Goal: Transaction & Acquisition: Purchase product/service

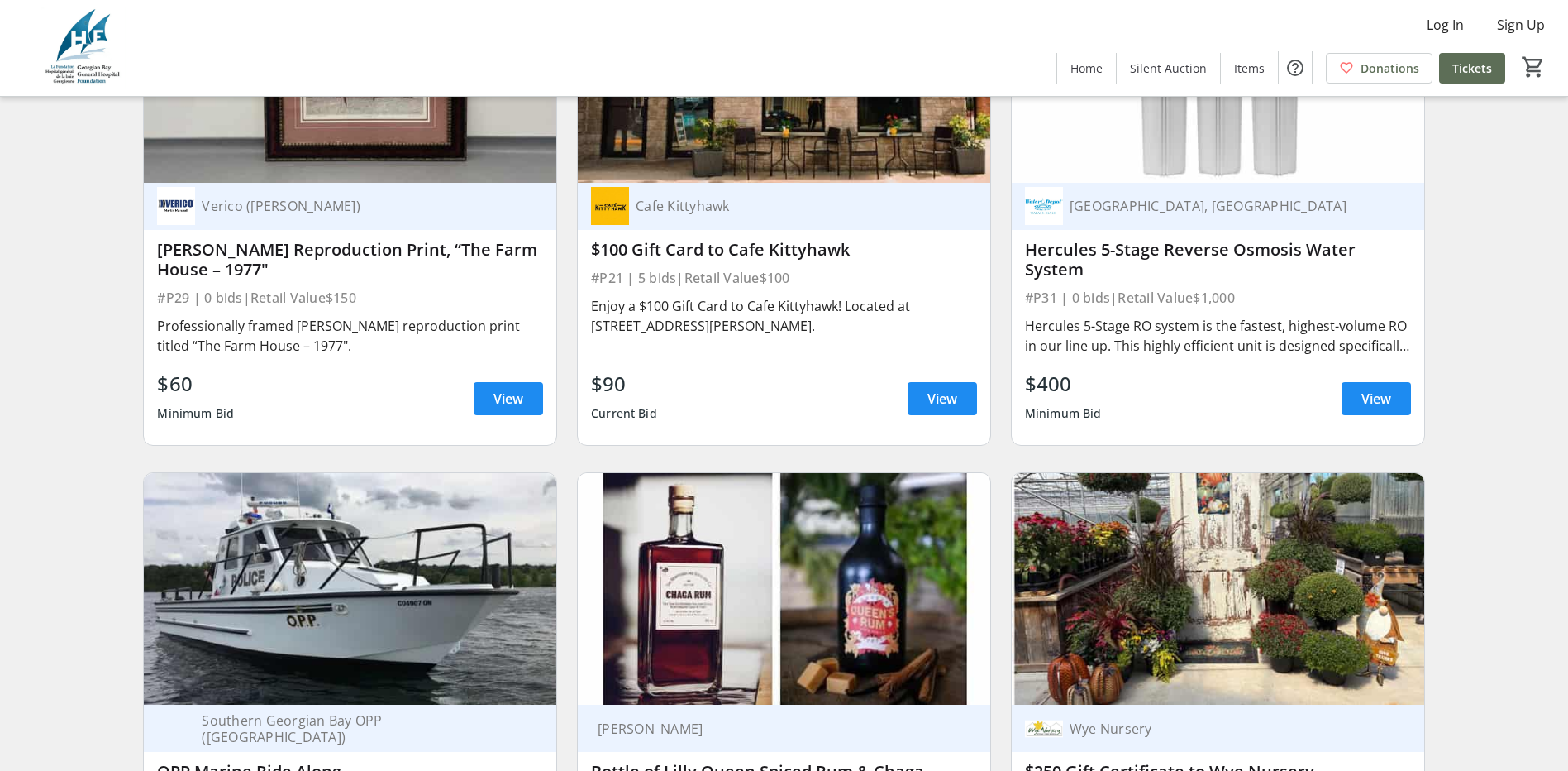
scroll to position [11743, 0]
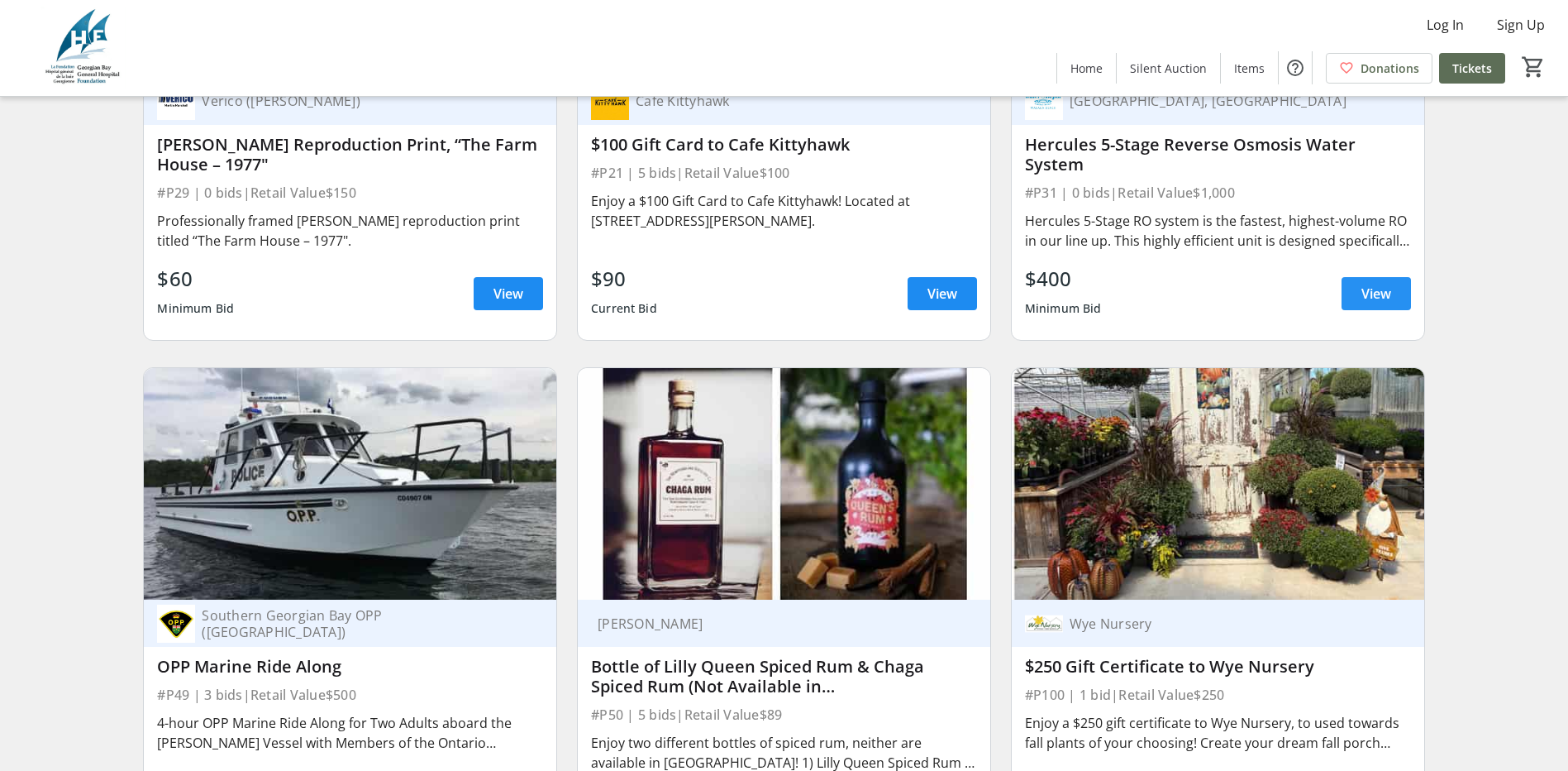
click at [1389, 284] on span "View" at bounding box center [1376, 294] width 30 height 20
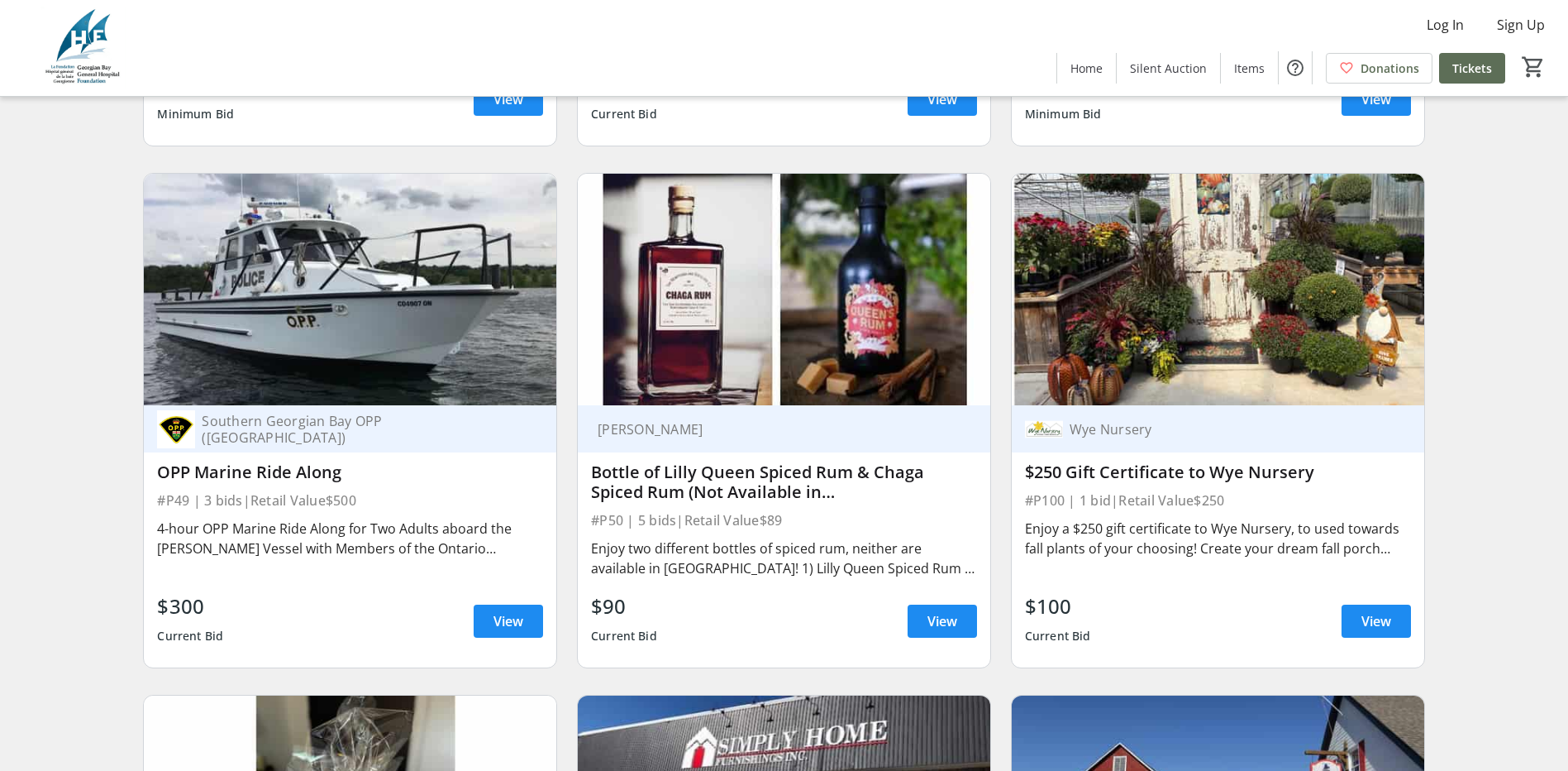
scroll to position [11908, 0]
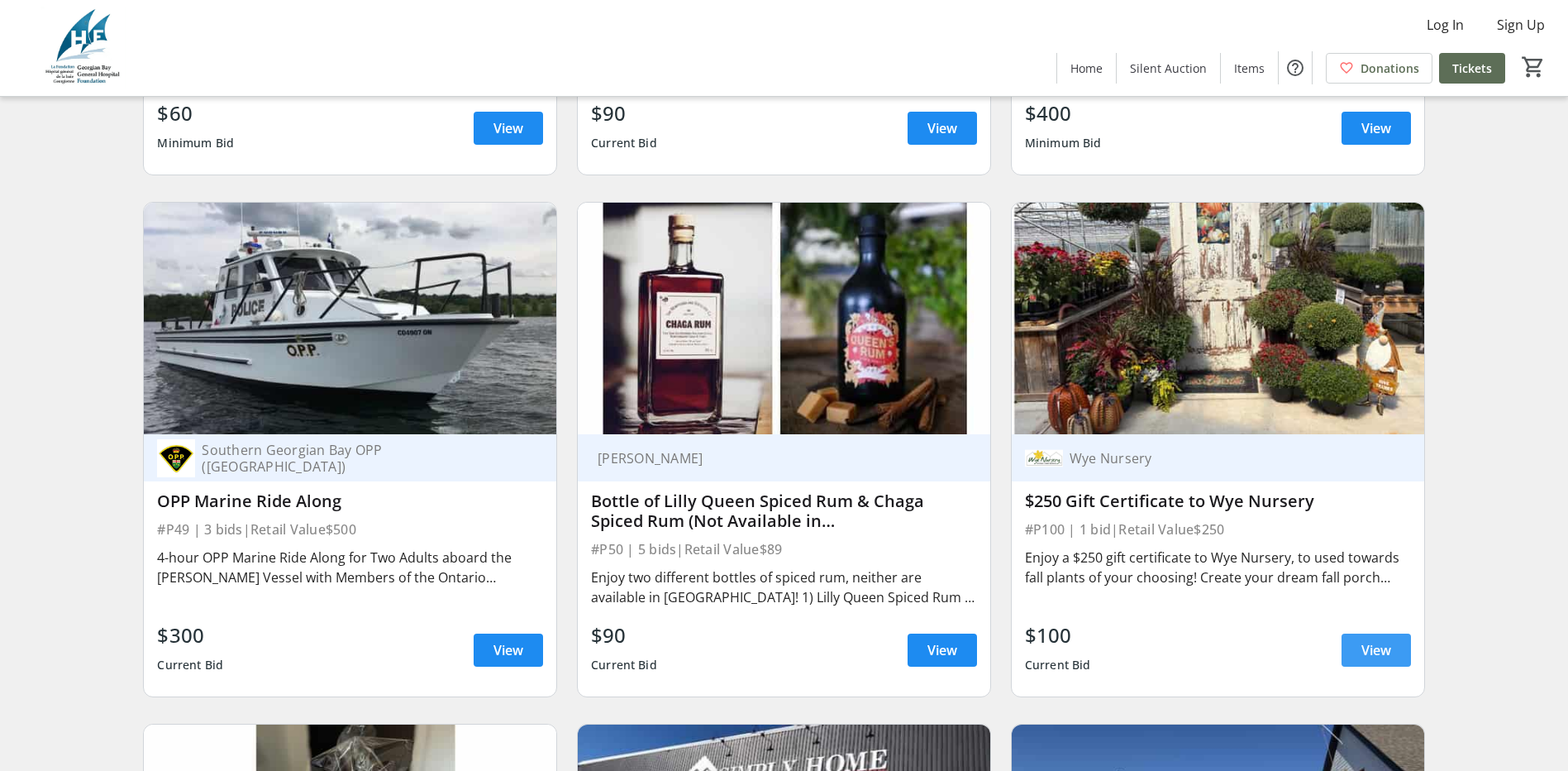
click at [1372, 641] on span "View" at bounding box center [1376, 650] width 30 height 20
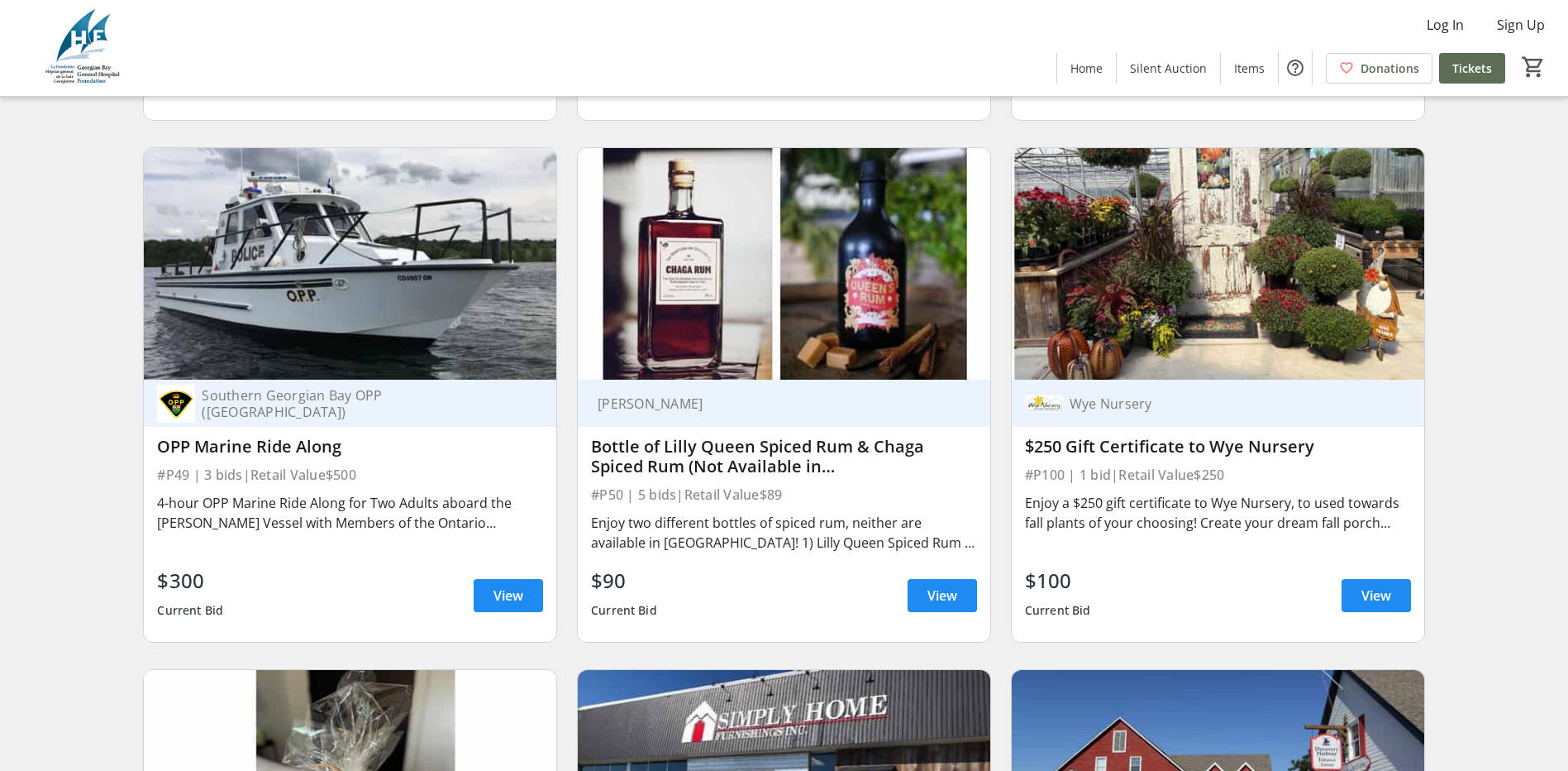
scroll to position [11991, 0]
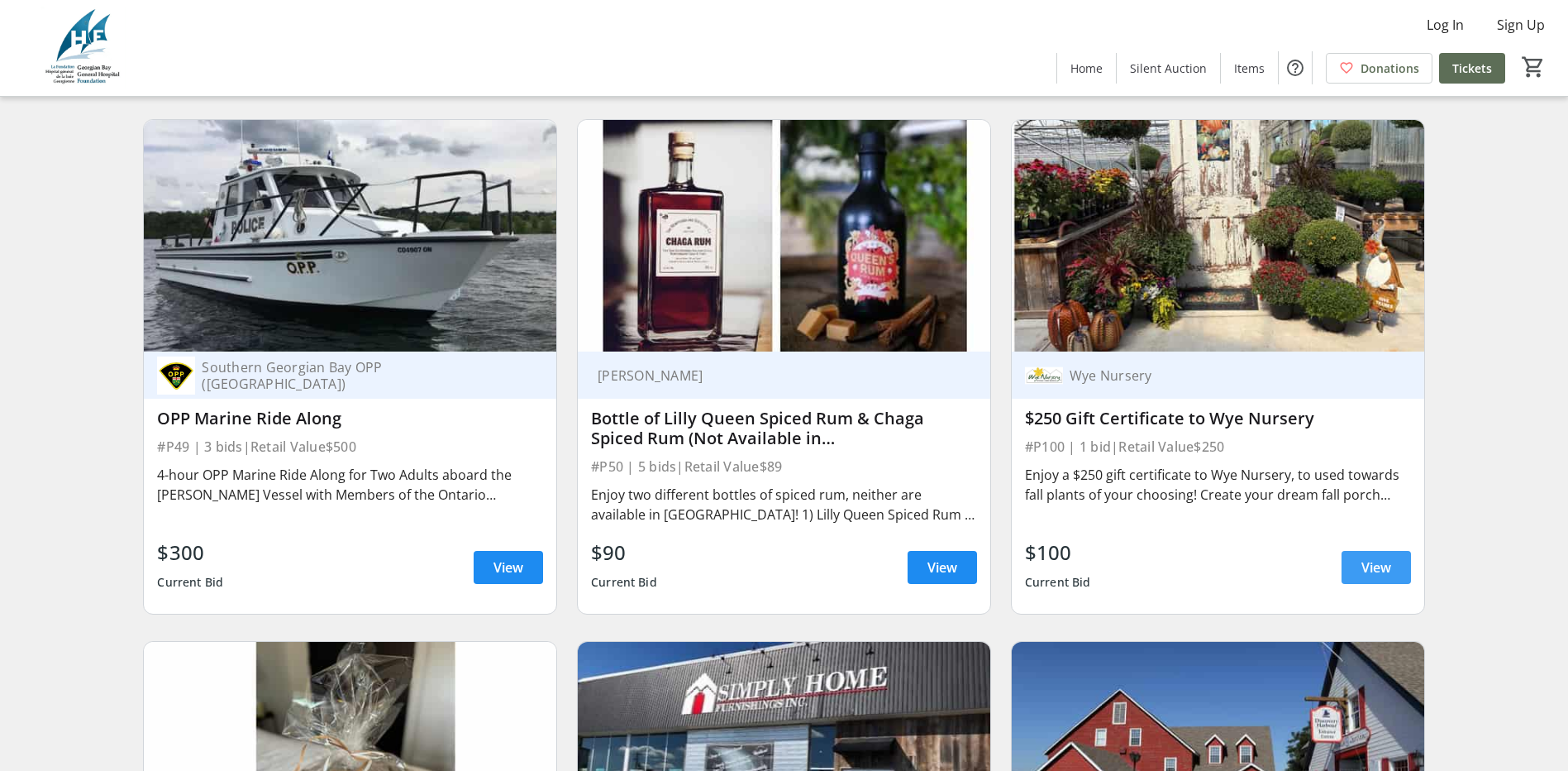
click at [1373, 561] on span "View" at bounding box center [1376, 567] width 30 height 20
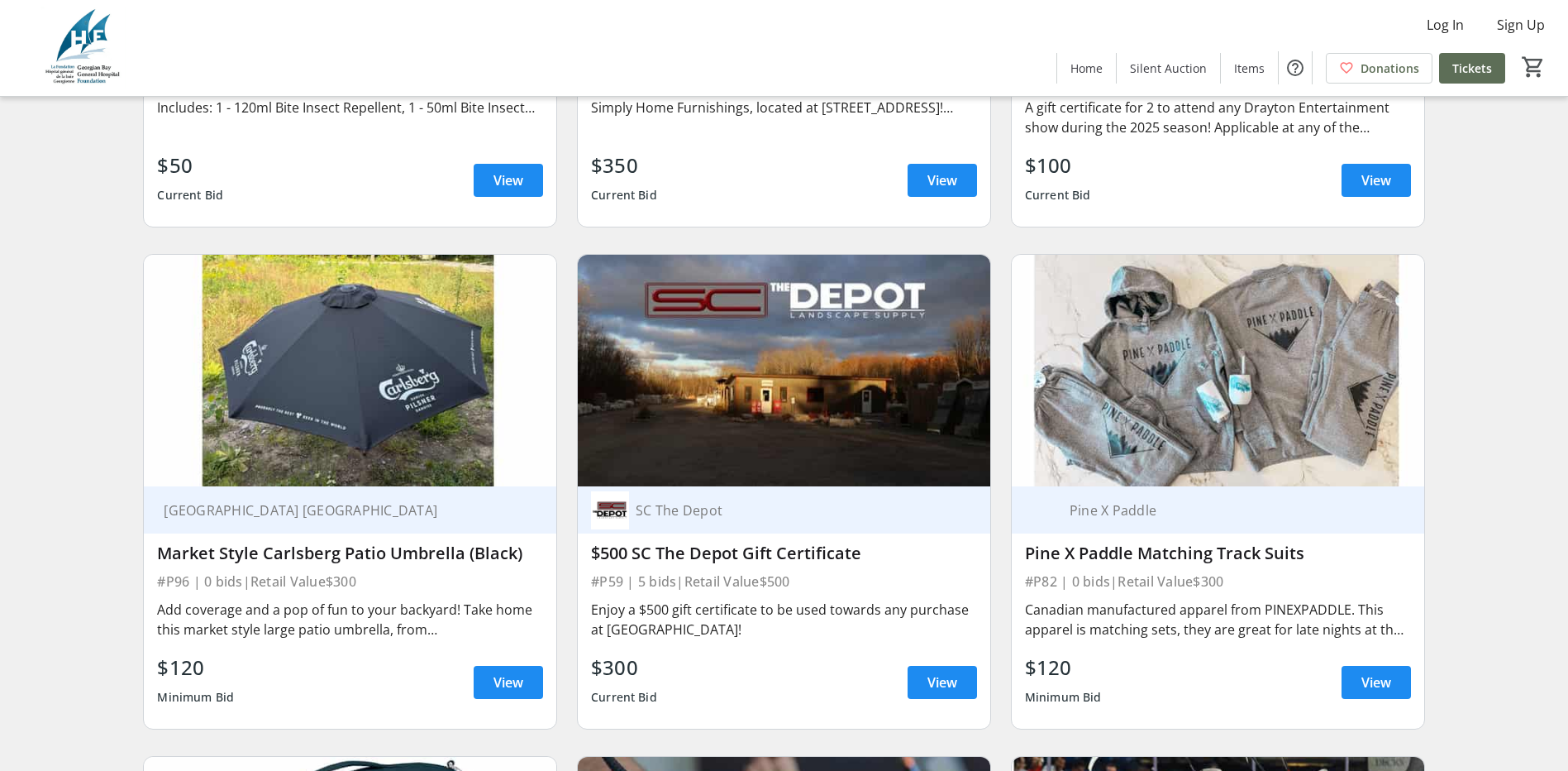
scroll to position [12983, 0]
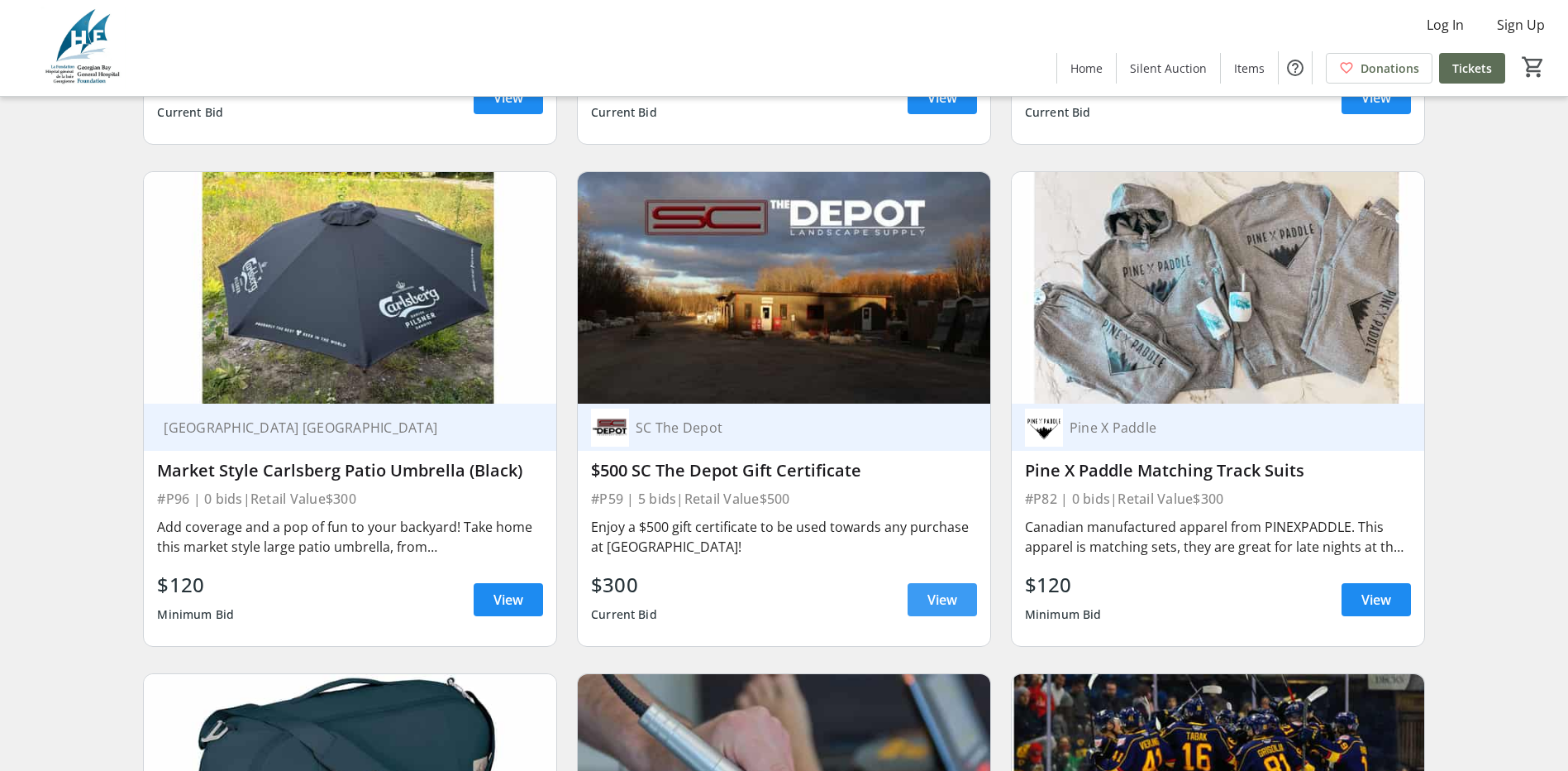
click at [947, 589] on span "View" at bounding box center [942, 599] width 30 height 20
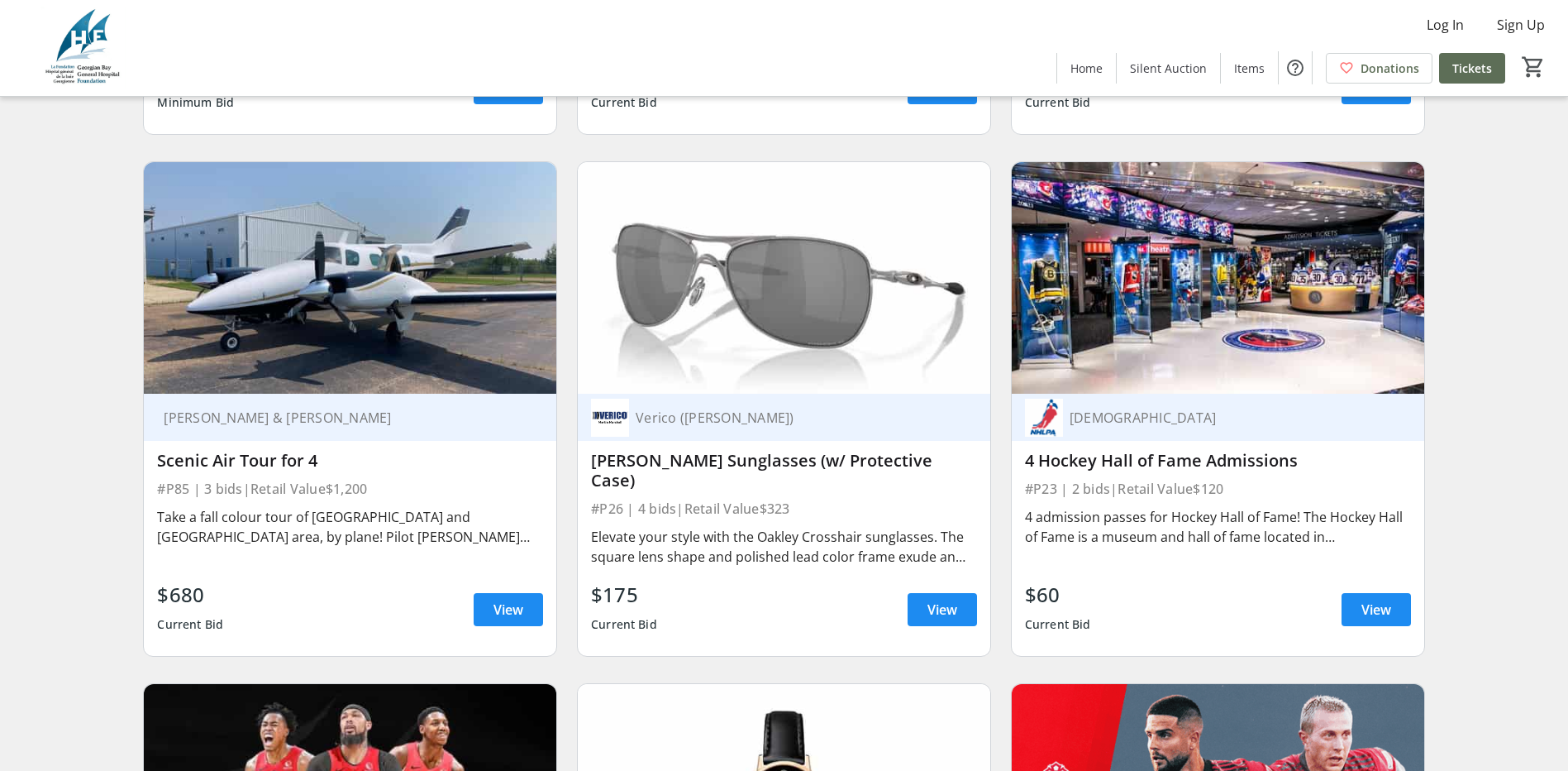
scroll to position [4742, 0]
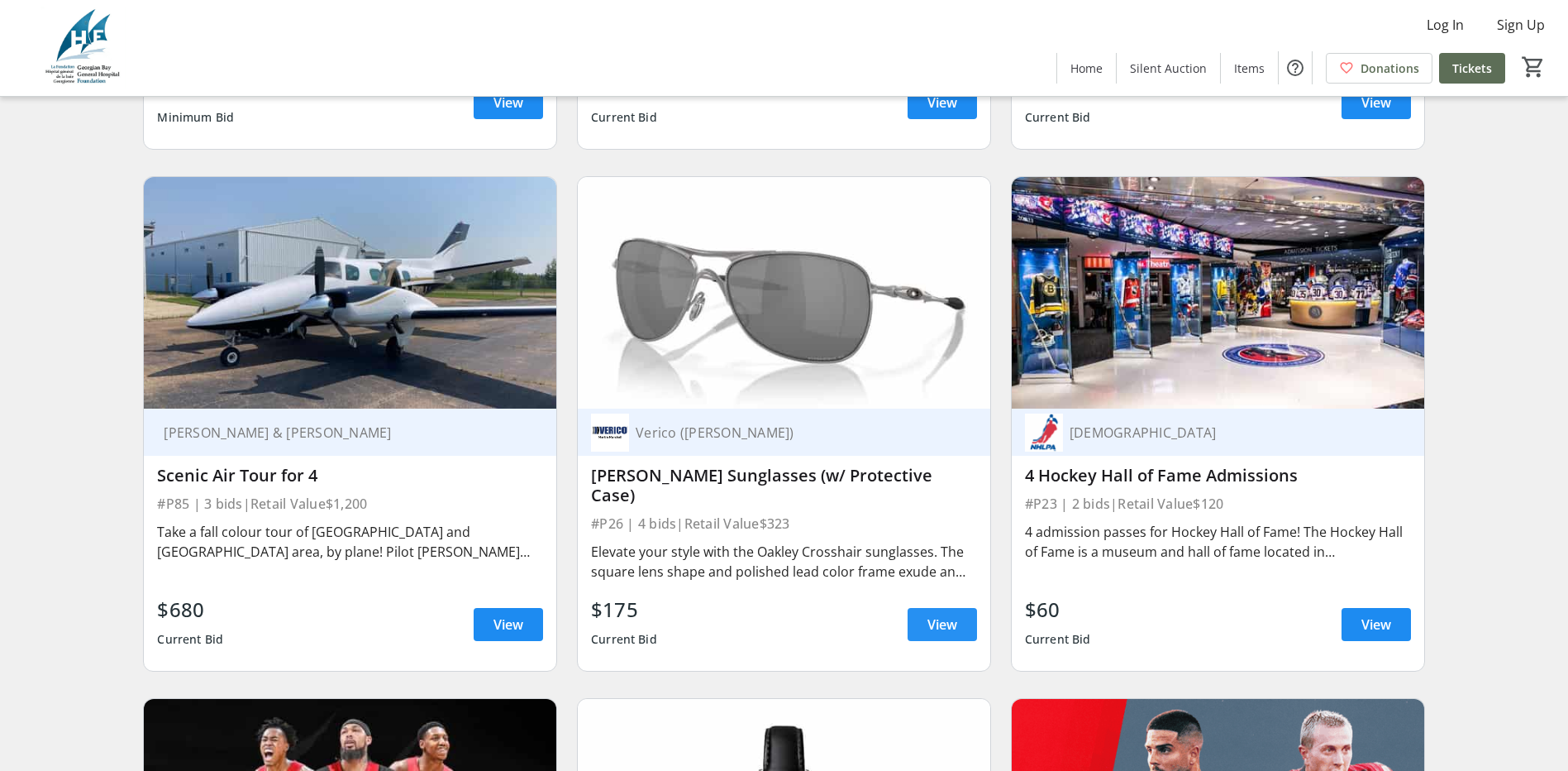
click at [958, 608] on span at bounding box center [941, 625] width 69 height 40
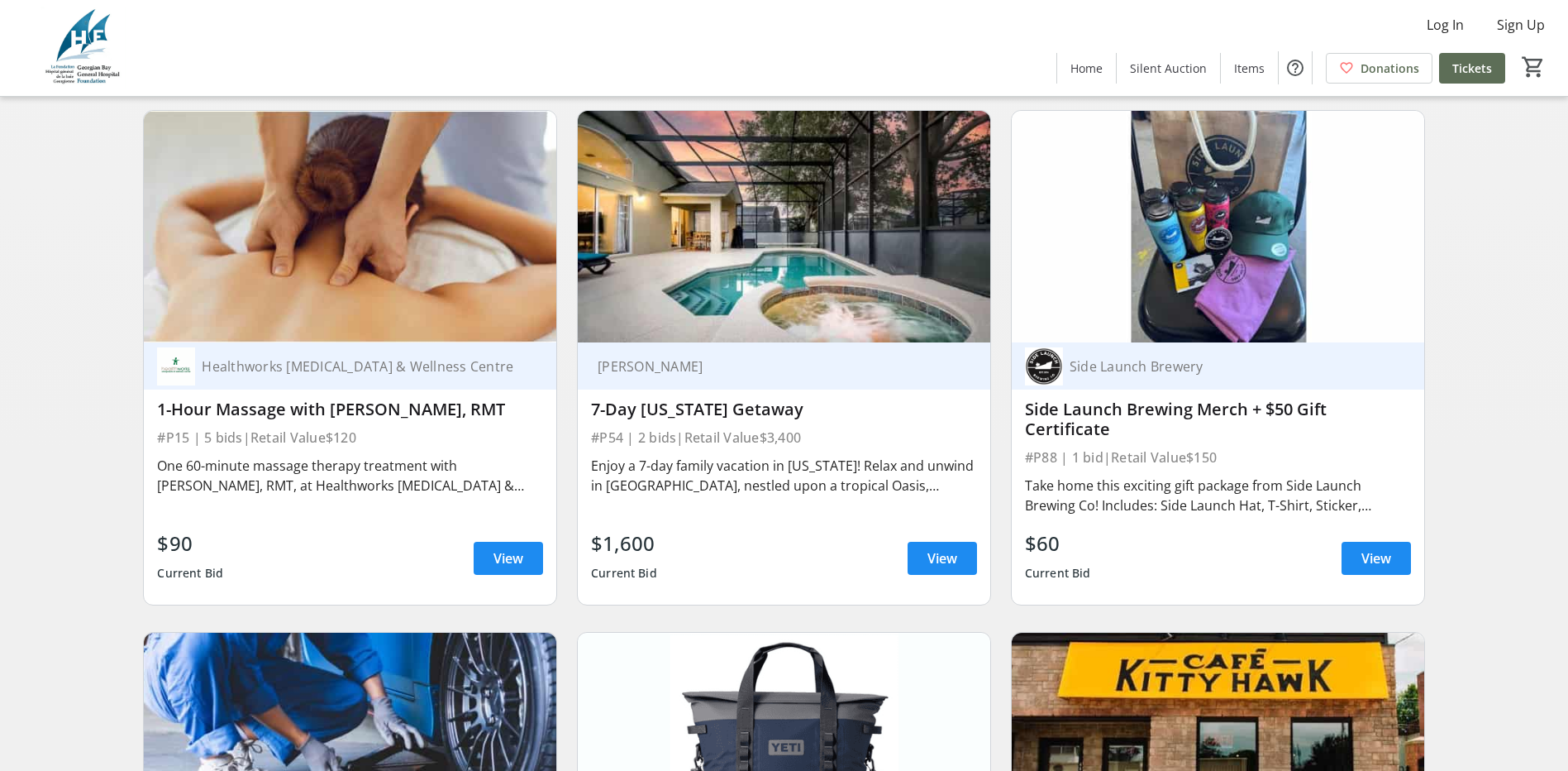
scroll to position [3667, 0]
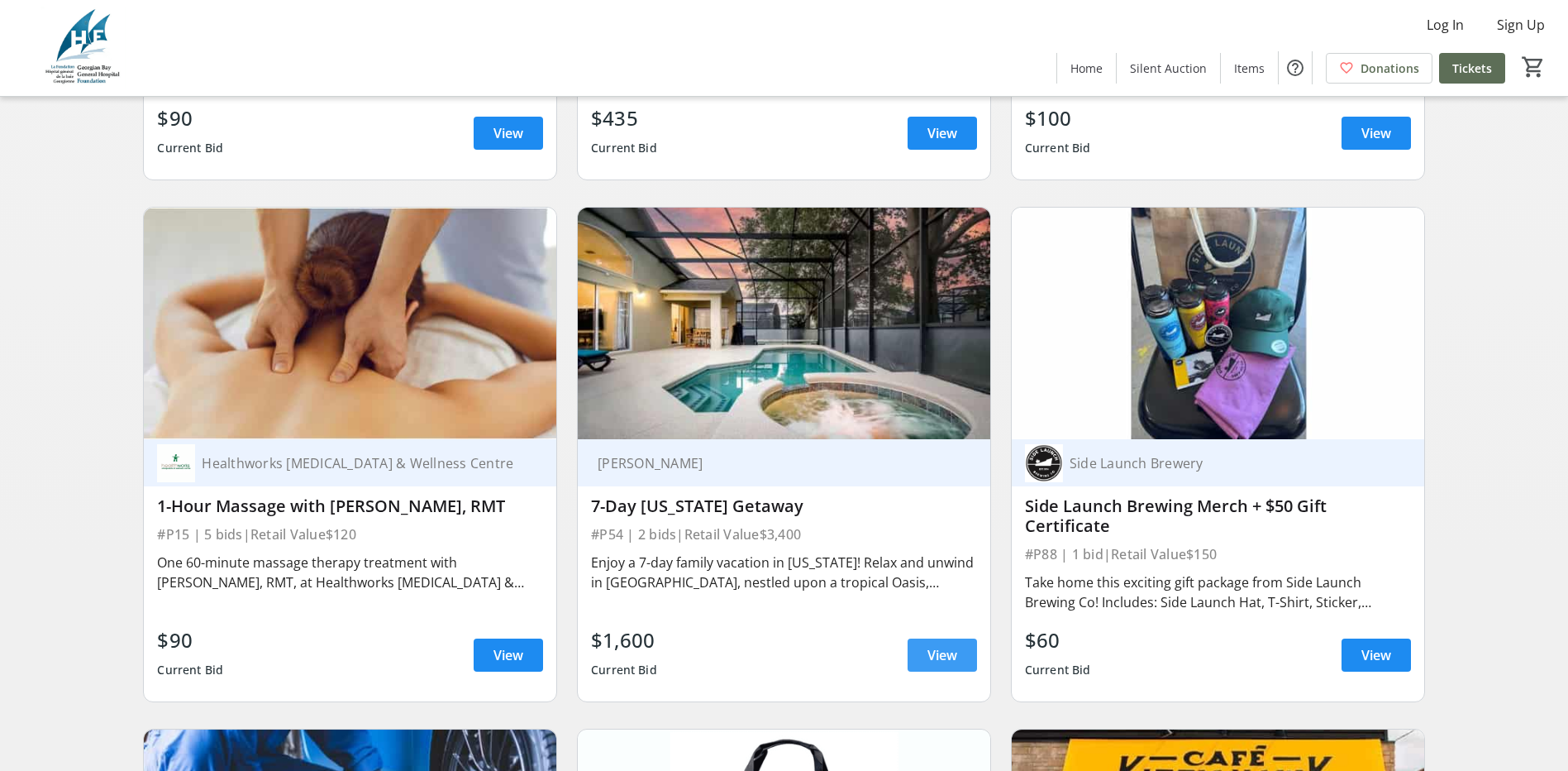
click at [942, 665] on span "View" at bounding box center [942, 655] width 30 height 20
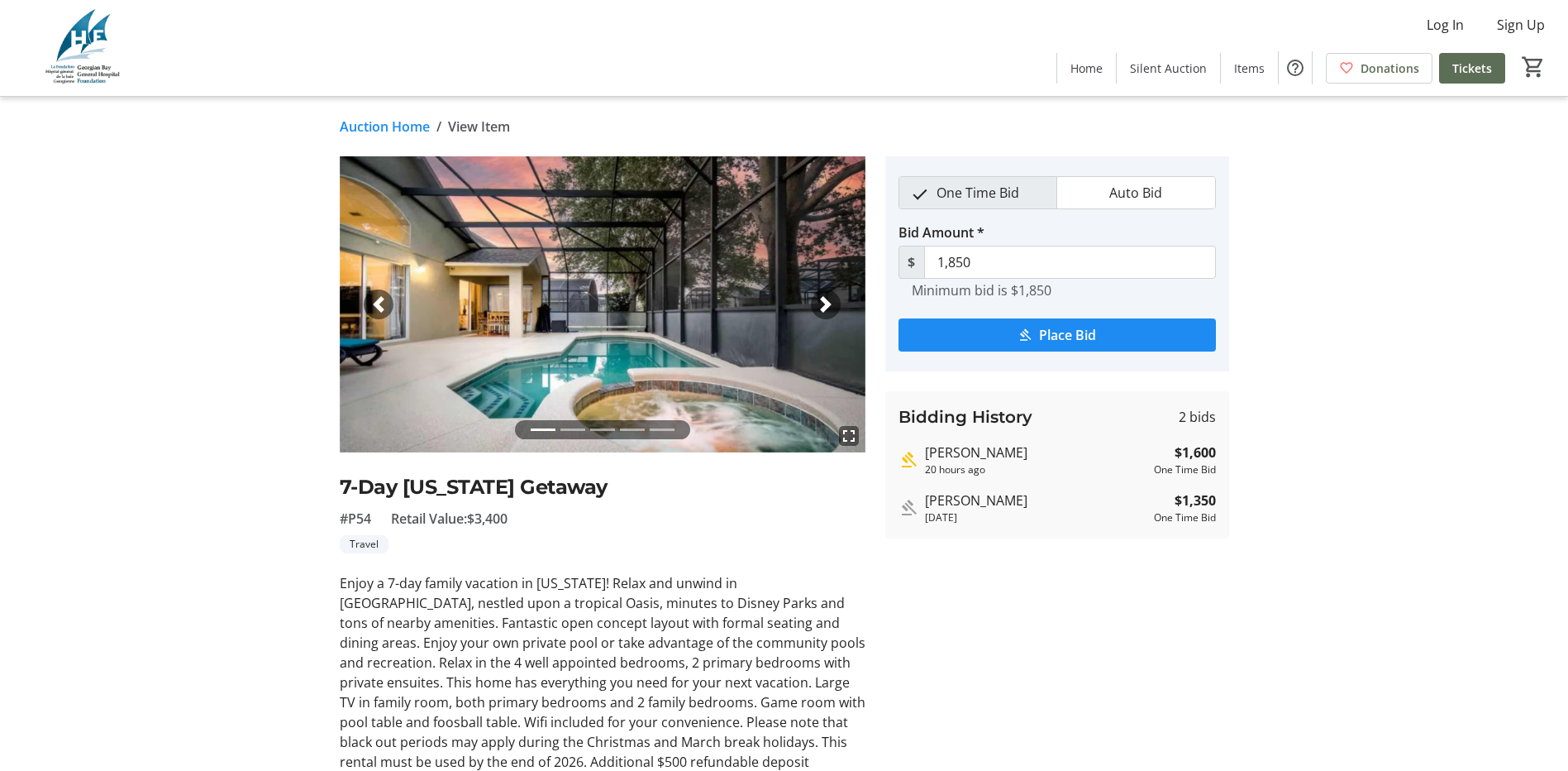
click at [829, 305] on span "button" at bounding box center [825, 304] width 16 height 16
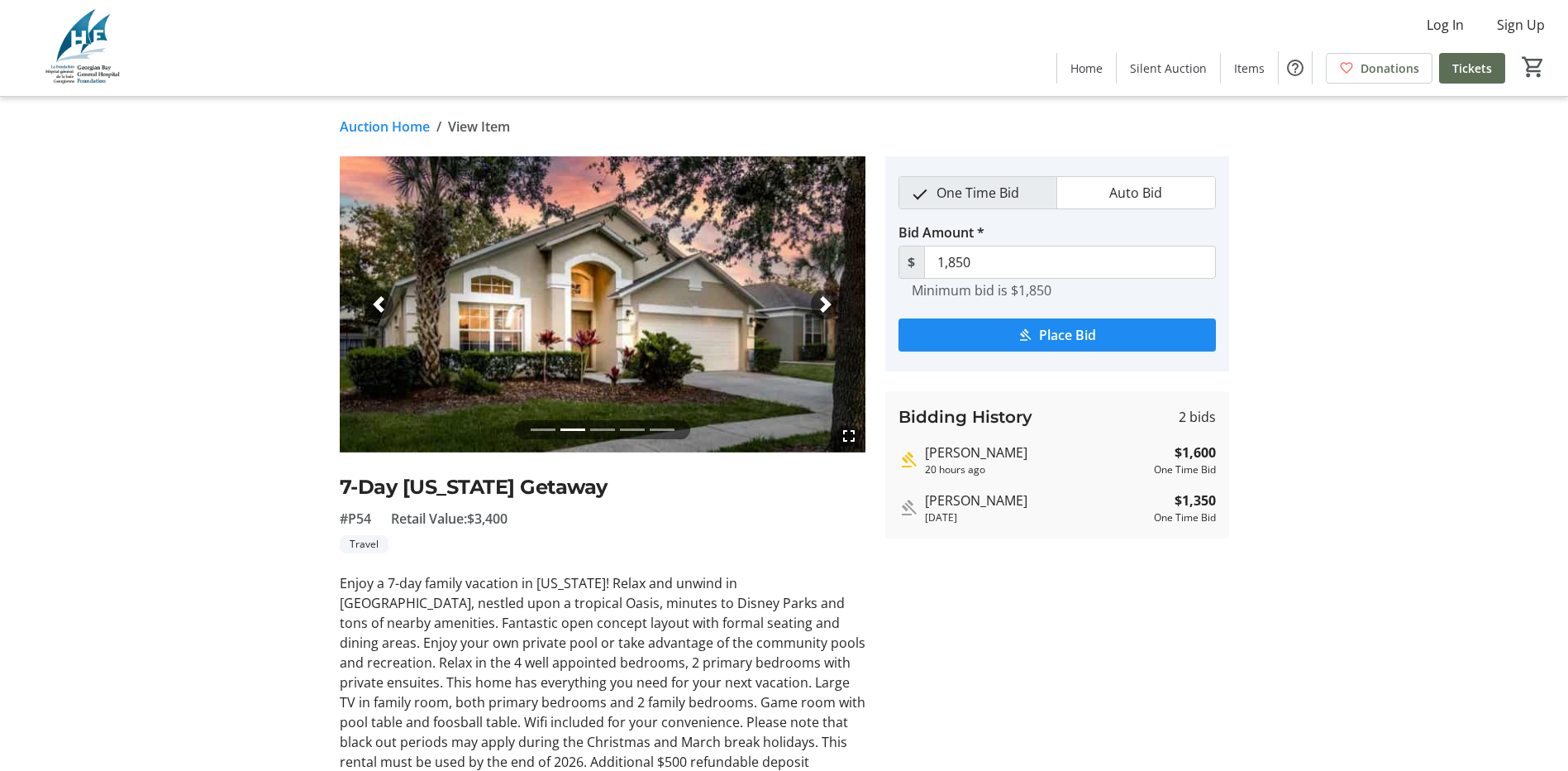
click at [829, 305] on span "button" at bounding box center [825, 304] width 16 height 16
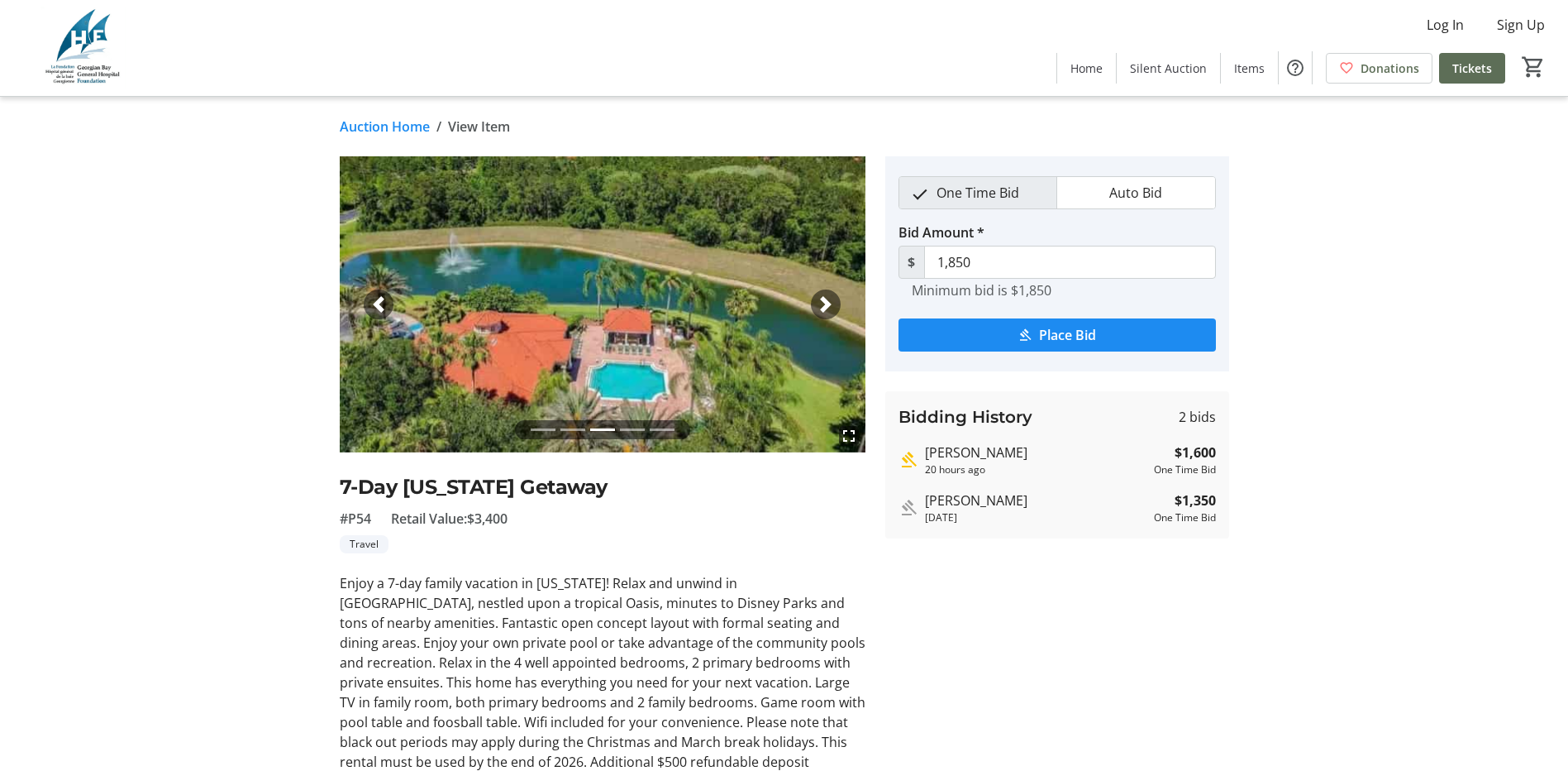
click at [829, 305] on span "button" at bounding box center [825, 304] width 16 height 16
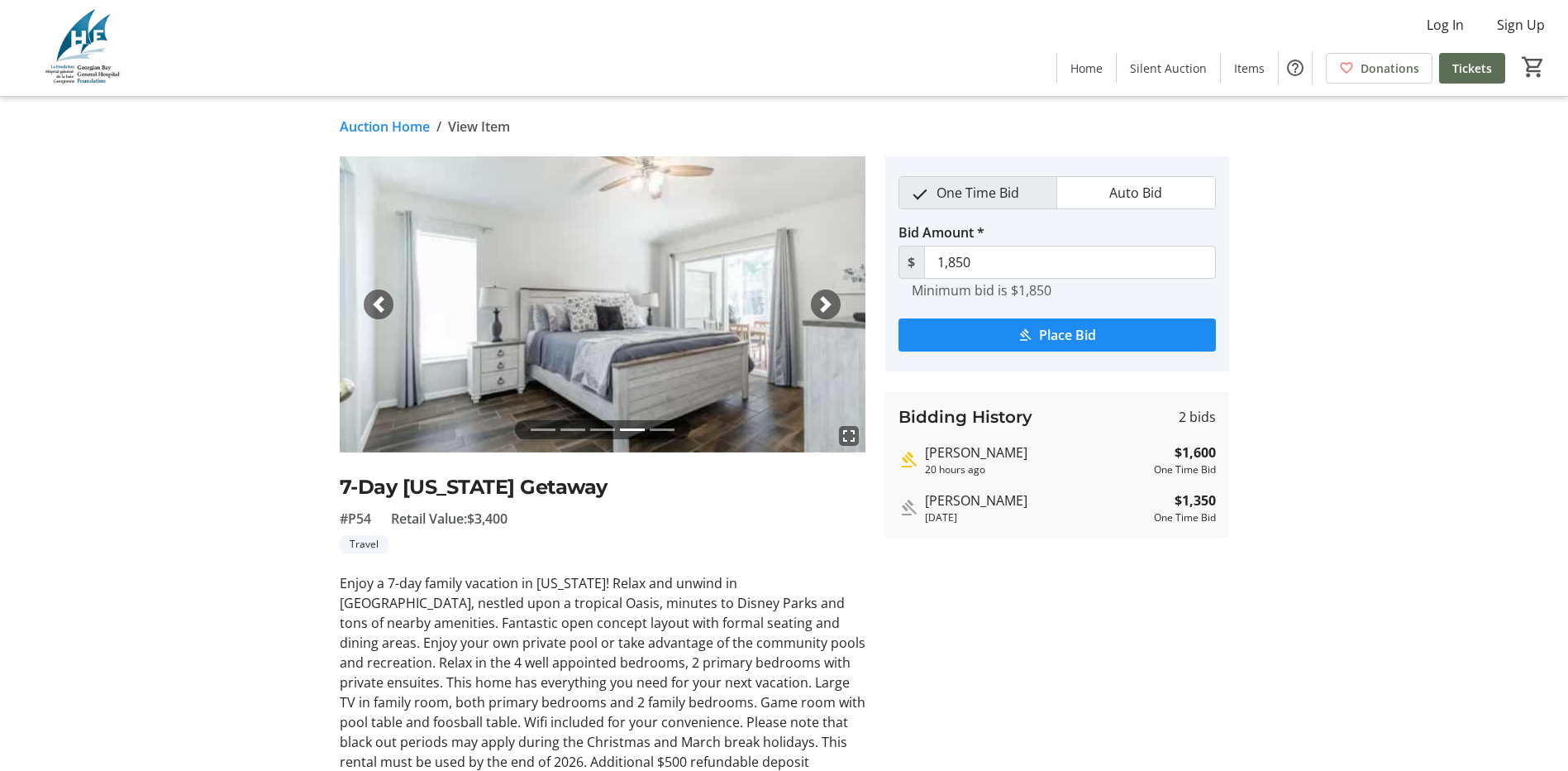
click at [829, 305] on span "button" at bounding box center [825, 304] width 16 height 16
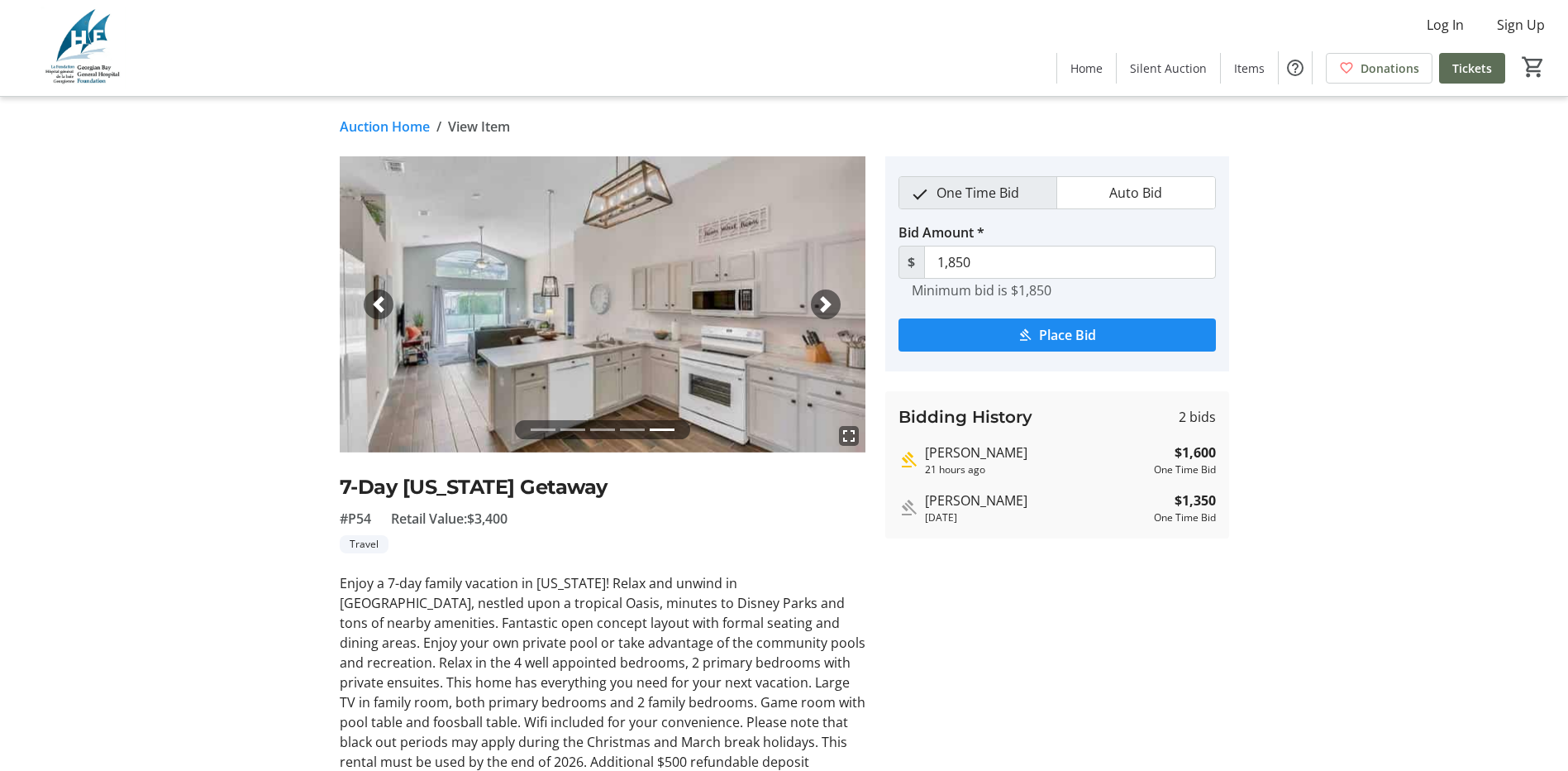
click at [829, 305] on span "button" at bounding box center [825, 304] width 16 height 16
